Goal: Use online tool/utility: Utilize a website feature to perform a specific function

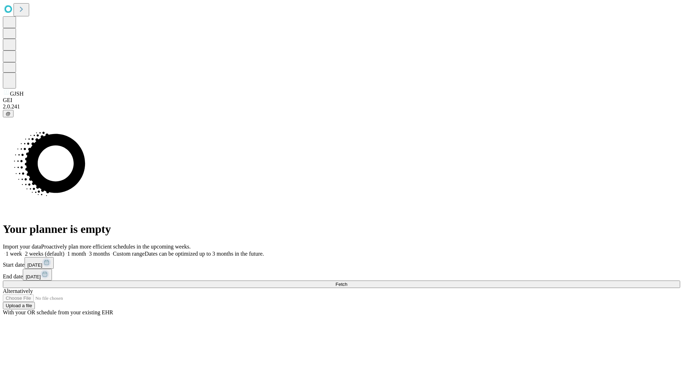
click at [347, 282] on span "Fetch" at bounding box center [342, 284] width 12 height 5
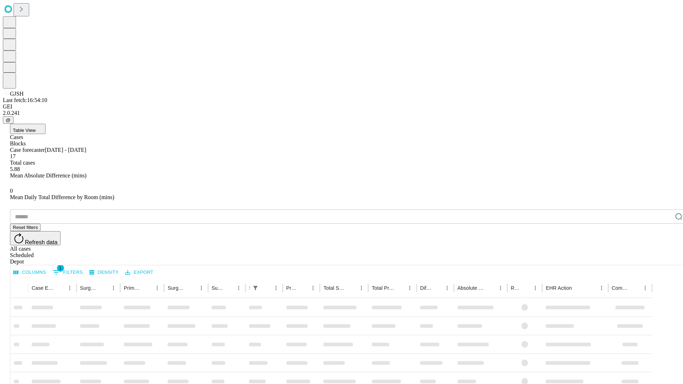
click at [36, 128] on span "Table View" at bounding box center [24, 130] width 23 height 5
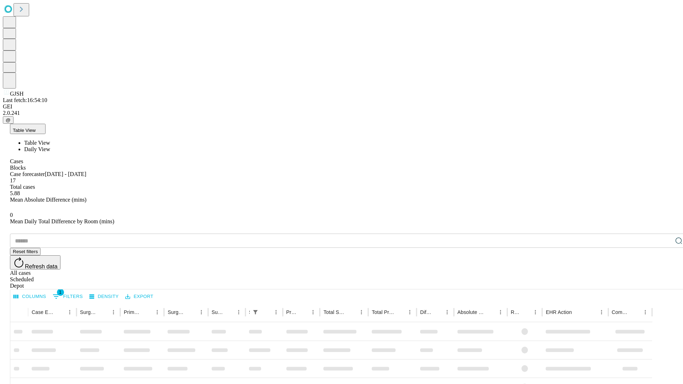
click at [50, 146] on span "Daily View" at bounding box center [37, 149] width 26 height 6
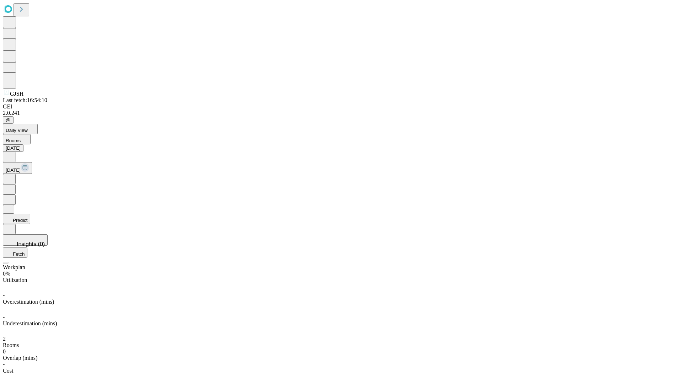
click at [30, 214] on button "Predict" at bounding box center [16, 219] width 27 height 10
